Goal: Information Seeking & Learning: Learn about a topic

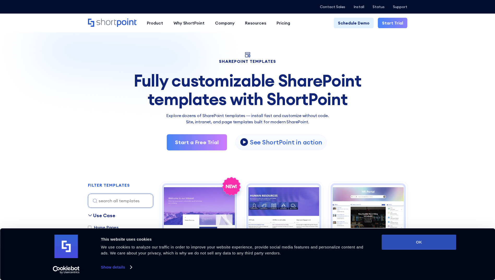
click at [409, 248] on button "OK" at bounding box center [419, 242] width 75 height 15
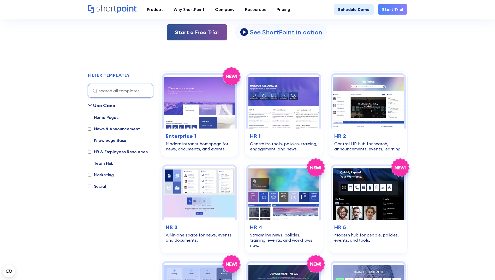
scroll to position [110, 0]
click at [92, 117] on label "Home Pages" at bounding box center [103, 117] width 31 height 6
click at [91, 117] on input "Home Pages" at bounding box center [89, 117] width 3 height 3
checkbox input "true"
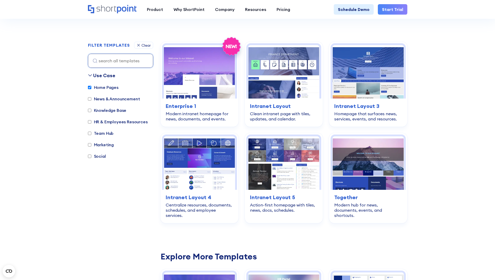
scroll to position [156, 0]
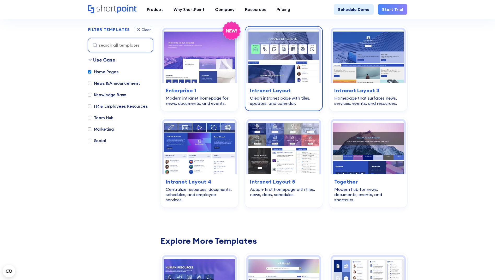
click at [288, 87] on h3 "Intranet Layout" at bounding box center [284, 91] width 68 height 8
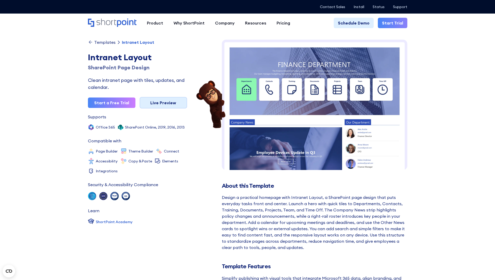
click at [160, 103] on link "Live Preview" at bounding box center [163, 102] width 47 height 11
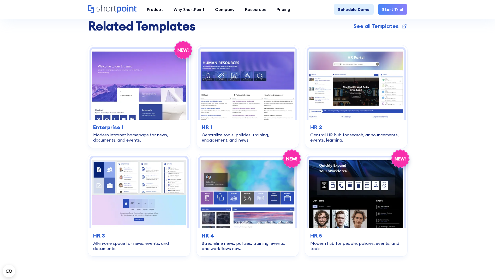
scroll to position [989, 0]
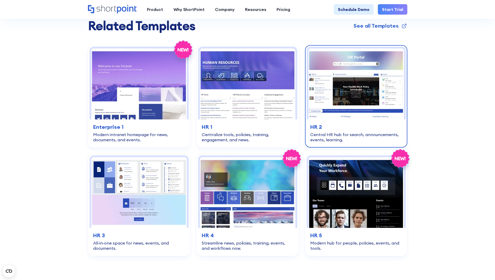
click at [340, 66] on img at bounding box center [356, 84] width 96 height 71
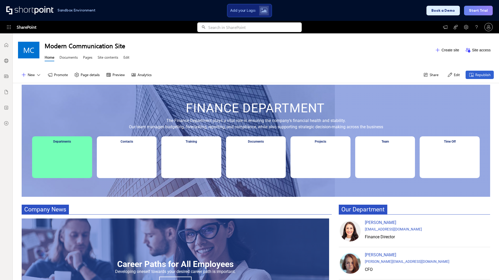
scroll to position [0, 0]
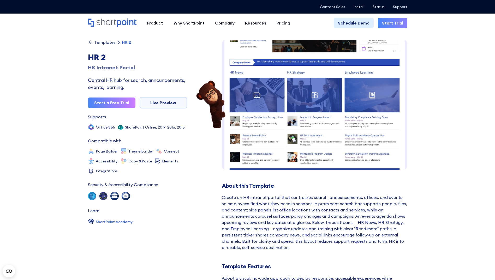
scroll to position [106, 0]
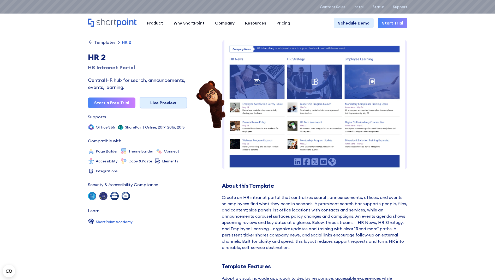
click at [164, 103] on link "Live Preview" at bounding box center [163, 102] width 47 height 11
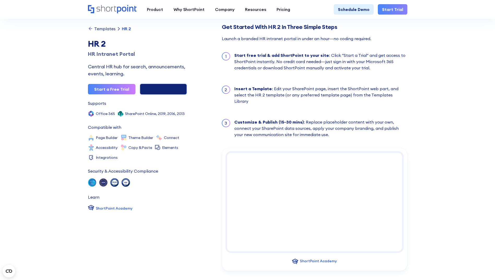
scroll to position [470, 0]
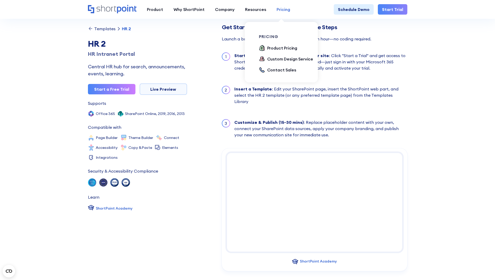
click at [272, 11] on link "Pricing" at bounding box center [283, 9] width 24 height 10
click at [269, 47] on div "Product Pricing" at bounding box center [282, 48] width 30 height 6
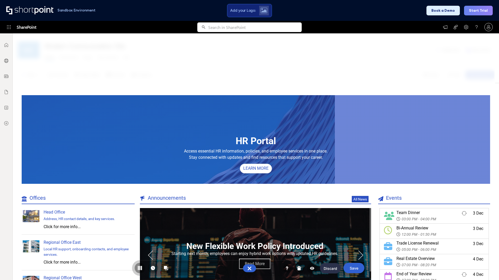
click at [136, 266] on button at bounding box center [140, 268] width 10 height 10
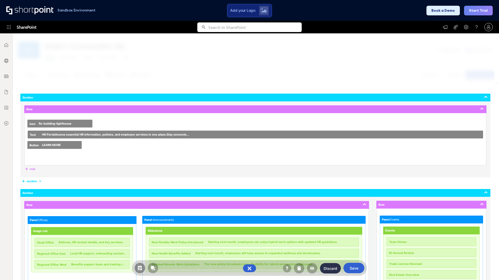
click at [139, 266] on button at bounding box center [140, 268] width 10 height 10
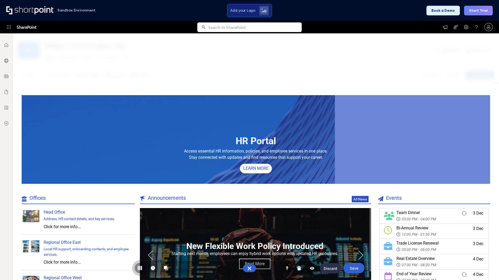
drag, startPoint x: 139, startPoint y: 266, endPoint x: 138, endPoint y: 270, distance: 4.0
click at [138, 270] on icon at bounding box center [138, 268] width 1 height 4
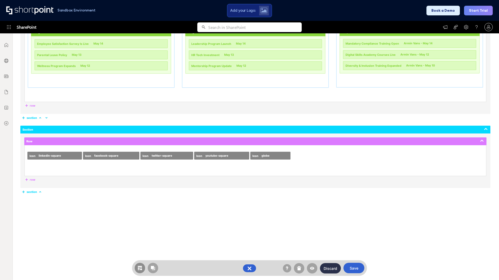
scroll to position [508, 0]
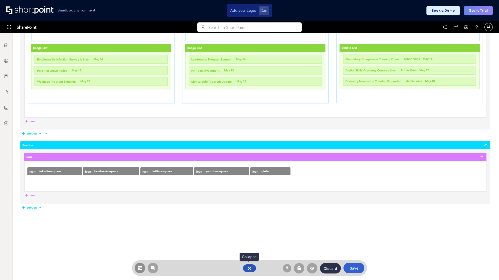
click at [249, 269] on button at bounding box center [249, 269] width 13 height 8
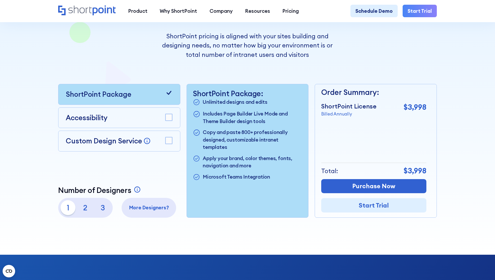
scroll to position [115, 0]
click at [171, 142] on rect at bounding box center [168, 140] width 7 height 7
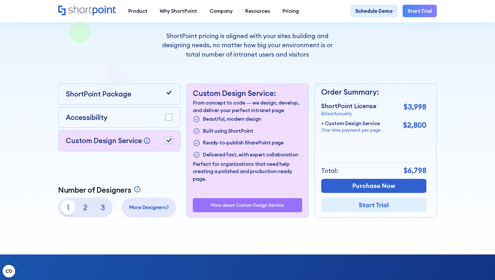
click at [102, 214] on p "3" at bounding box center [102, 207] width 15 height 15
click at [168, 141] on rect at bounding box center [168, 140] width 7 height 7
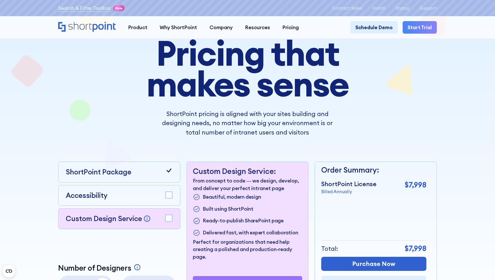
scroll to position [0, 0]
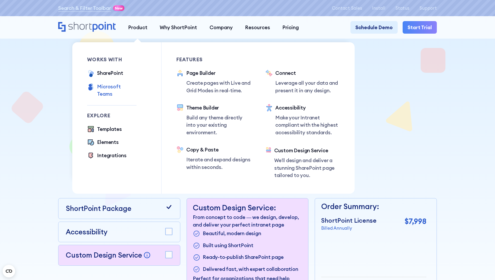
click at [114, 85] on div "Microsoft Teams" at bounding box center [116, 90] width 39 height 15
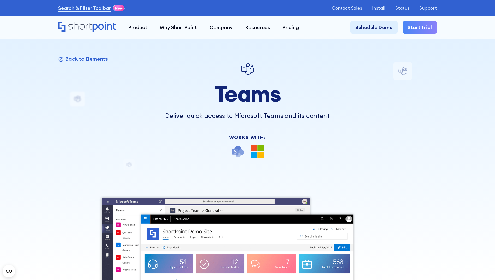
click at [215, 96] on h1 "Teams" at bounding box center [248, 94] width 186 height 25
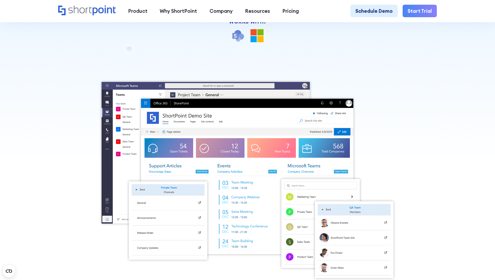
scroll to position [95, 0]
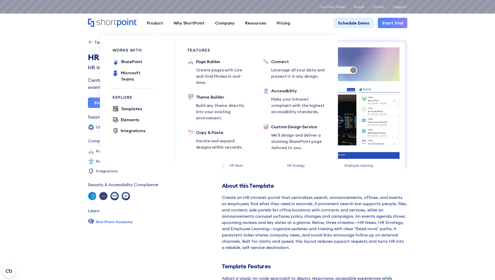
click at [157, 107] on div "works with SharePoint Microsoft Teams SAP Explore Templates Elements Integratio…" at bounding box center [143, 99] width 63 height 128
click at [156, 107] on div "works with SharePoint Microsoft Teams SAP Explore Templates Elements Integratio…" at bounding box center [143, 99] width 63 height 128
